Goal: Navigation & Orientation: Understand site structure

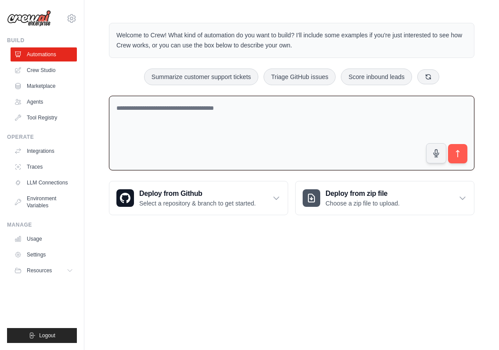
click at [249, 101] on textarea at bounding box center [292, 133] width 366 height 75
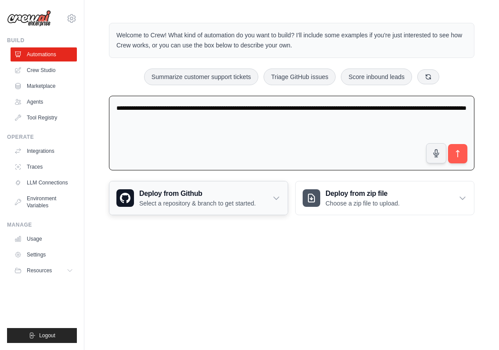
type textarea "**********"
click at [182, 187] on div "Deploy from Github Select a repository & branch to get started." at bounding box center [198, 198] width 178 height 33
click at [139, 189] on h3 "Deploy from Github" at bounding box center [197, 194] width 116 height 11
click at [274, 197] on icon at bounding box center [276, 198] width 5 height 3
click at [240, 129] on textarea "**********" at bounding box center [292, 133] width 366 height 75
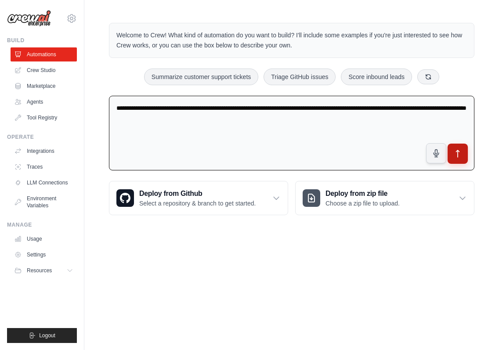
click at [463, 149] on icon "submit" at bounding box center [458, 153] width 9 height 9
click at [263, 142] on textarea "**********" at bounding box center [292, 133] width 366 height 75
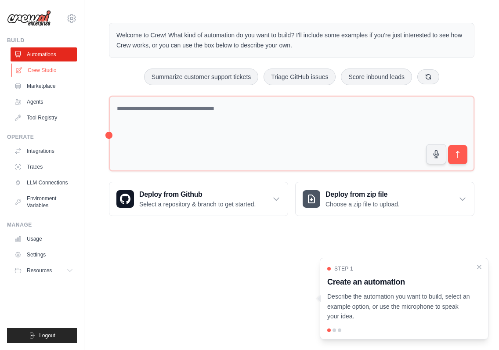
click at [41, 71] on link "Crew Studio" at bounding box center [44, 70] width 66 height 14
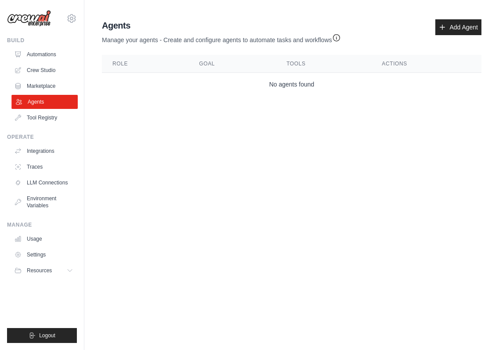
click at [52, 102] on link "Agents" at bounding box center [44, 102] width 66 height 14
click at [44, 116] on link "Tool Registry" at bounding box center [44, 118] width 66 height 14
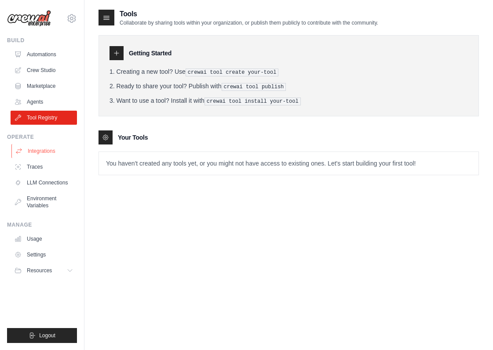
click at [45, 149] on link "Integrations" at bounding box center [44, 151] width 66 height 14
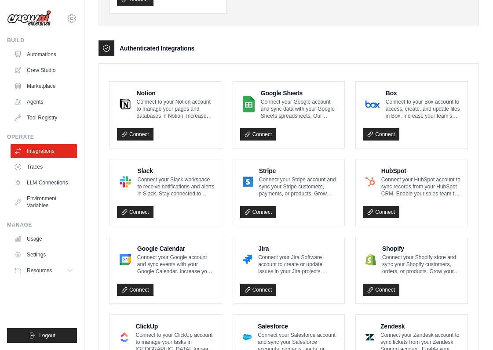
scroll to position [181, 0]
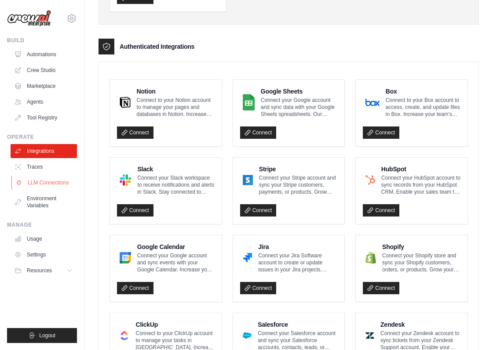
click at [41, 181] on link "LLM Connections" at bounding box center [44, 183] width 66 height 14
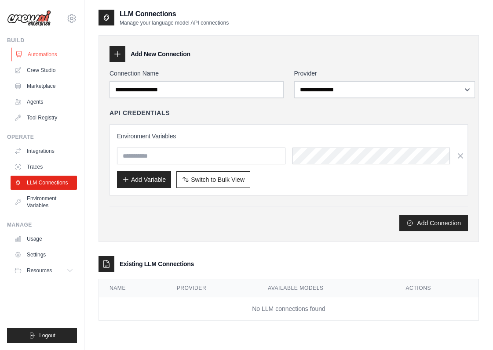
click at [46, 61] on link "Automations" at bounding box center [44, 54] width 66 height 14
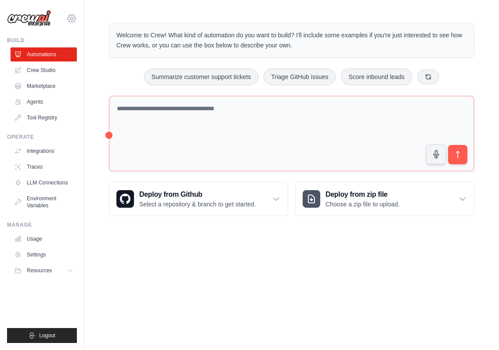
click at [74, 18] on icon at bounding box center [71, 18] width 11 height 11
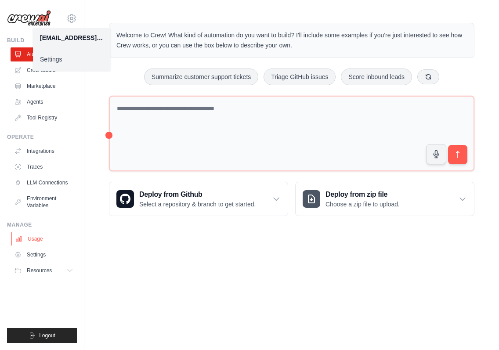
click at [42, 238] on link "Usage" at bounding box center [44, 239] width 66 height 14
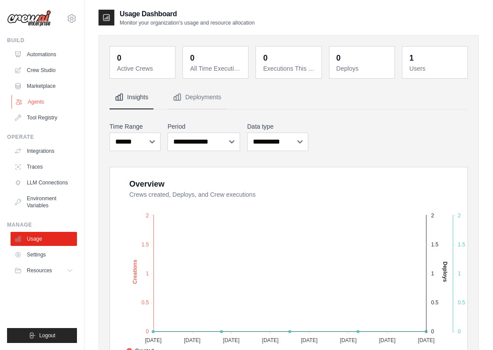
click at [44, 103] on link "Agents" at bounding box center [44, 102] width 66 height 14
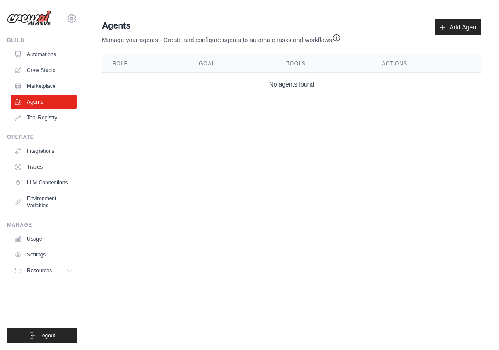
click at [321, 25] on div "Agents Manage your agents - Create and configure agents to automate tasks and w…" at bounding box center [221, 31] width 239 height 25
